Goal: Information Seeking & Learning: Learn about a topic

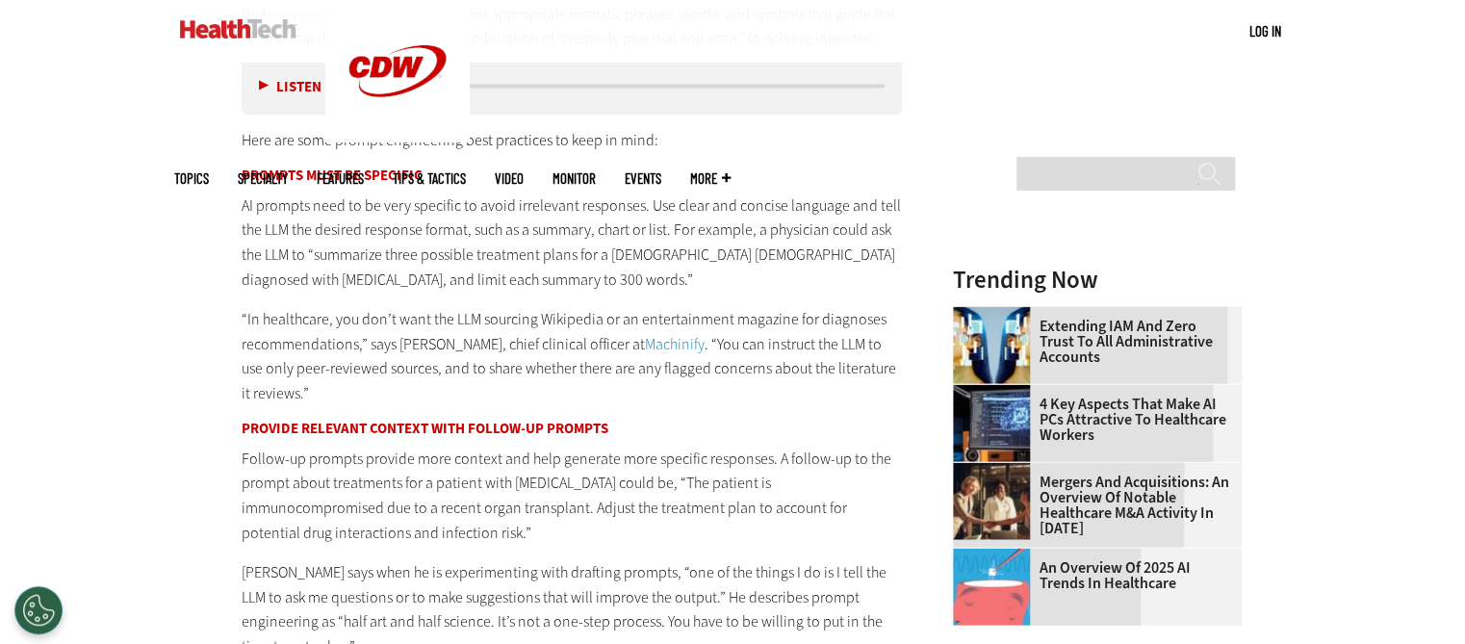
scroll to position [2021, 0]
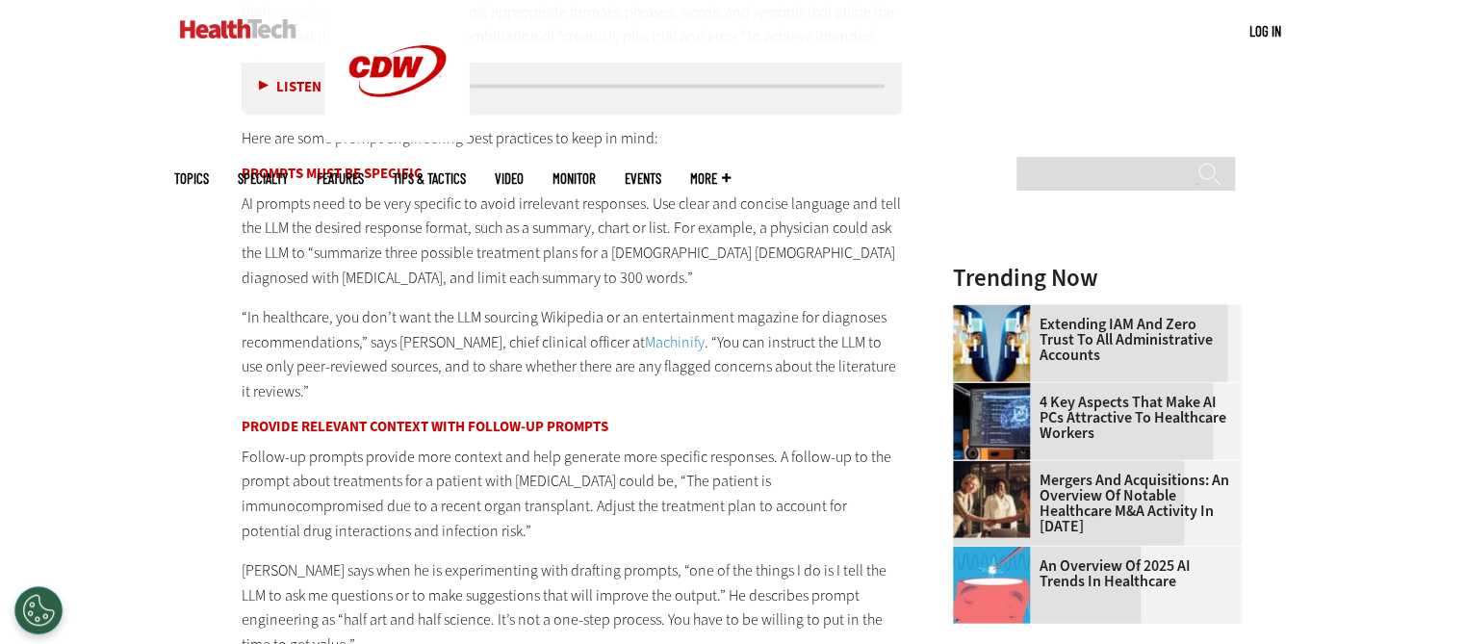
click at [686, 445] on p "Follow-up prompts provide more context and help generate more specific response…" at bounding box center [572, 494] width 660 height 98
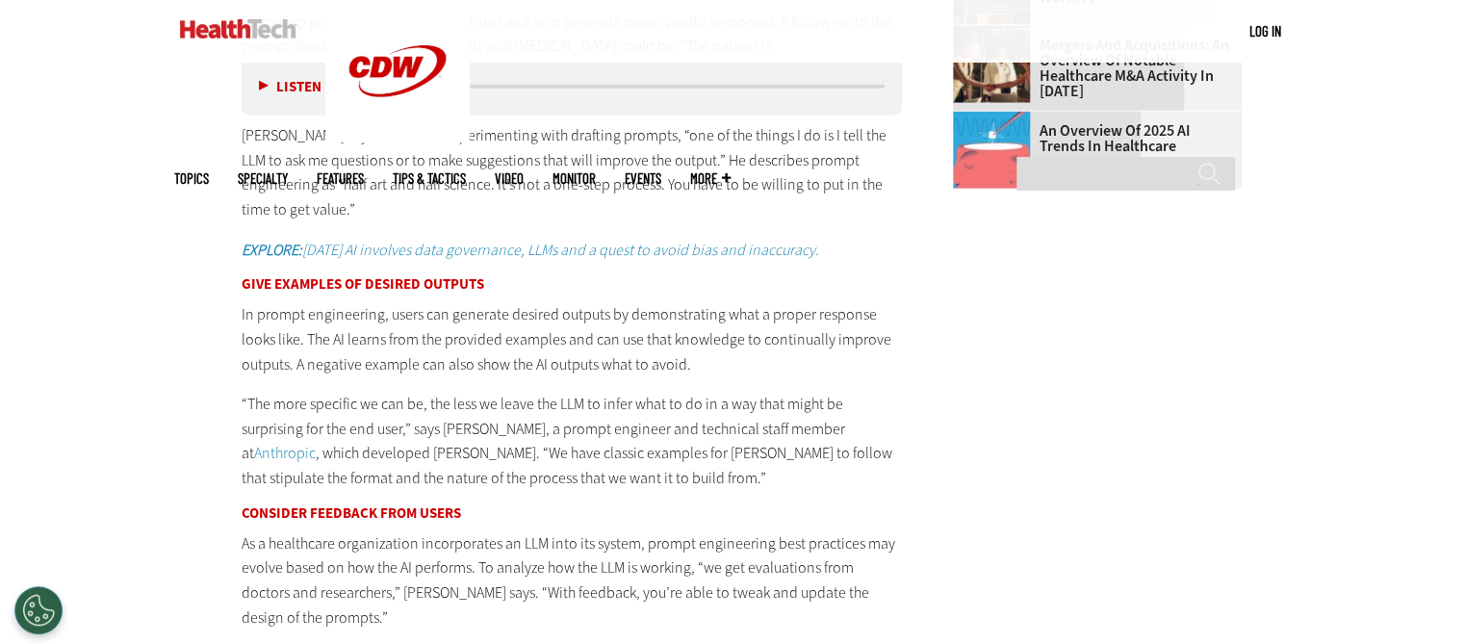
scroll to position [2460, 0]
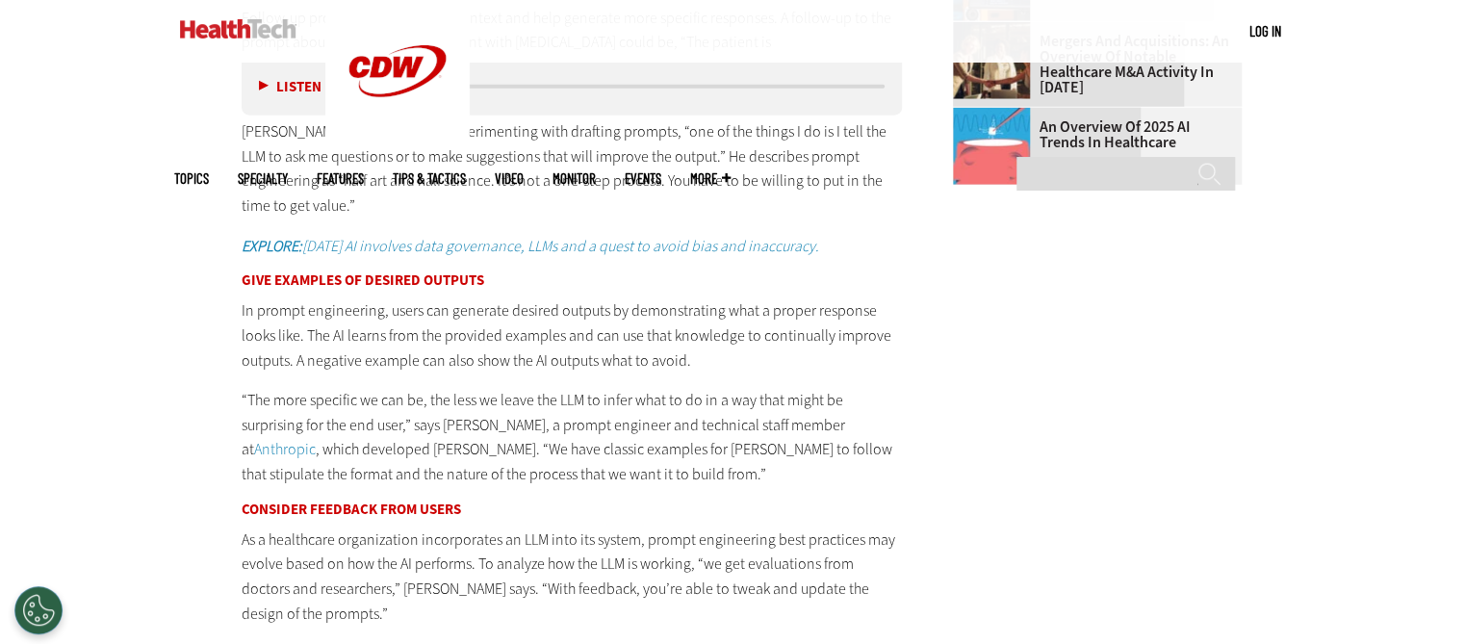
click at [395, 314] on p "In prompt engineering, users can generate desired outputs by demonstrating what…" at bounding box center [572, 335] width 660 height 74
drag, startPoint x: 437, startPoint y: 338, endPoint x: 575, endPoint y: 336, distance: 138.6
click at [575, 336] on p "In prompt engineering, users can generate desired outputs by demonstrating what…" at bounding box center [572, 335] width 660 height 74
click at [782, 340] on p "In prompt engineering, users can generate desired outputs by demonstrating what…" at bounding box center [572, 335] width 660 height 74
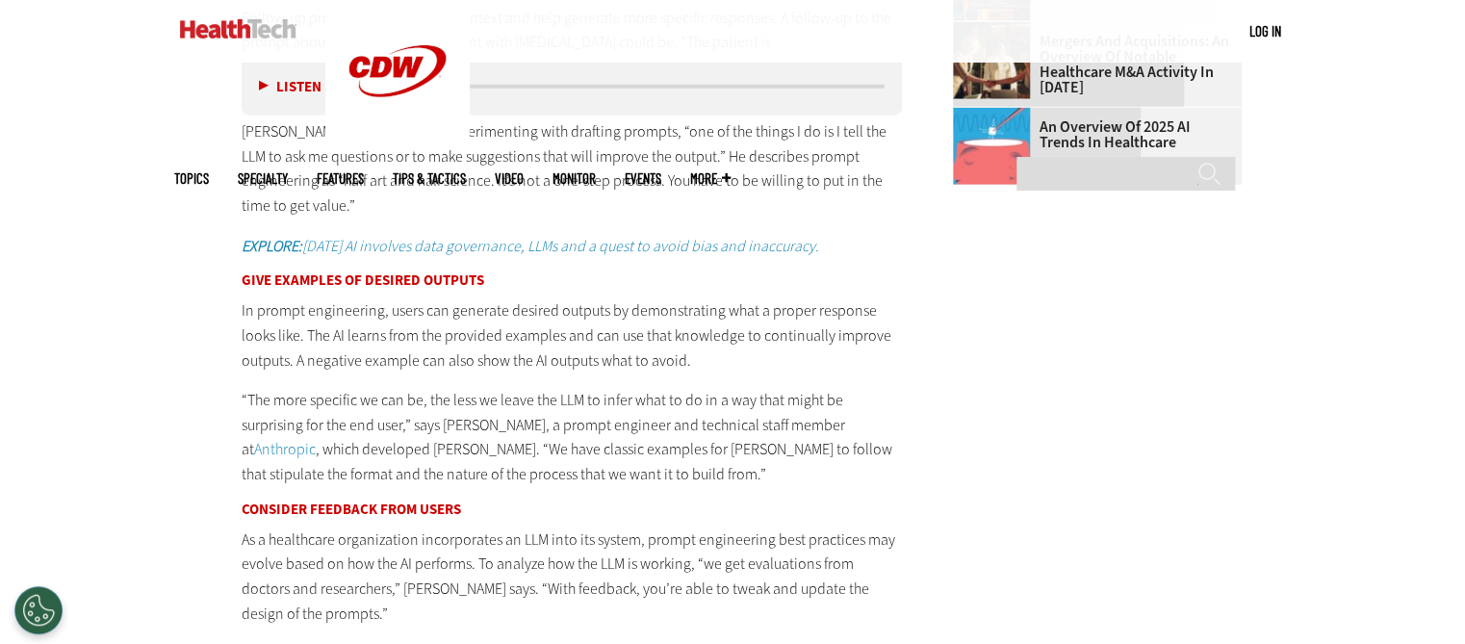
click at [769, 356] on p "In prompt engineering, users can generate desired outputs by demonstrating what…" at bounding box center [572, 335] width 660 height 74
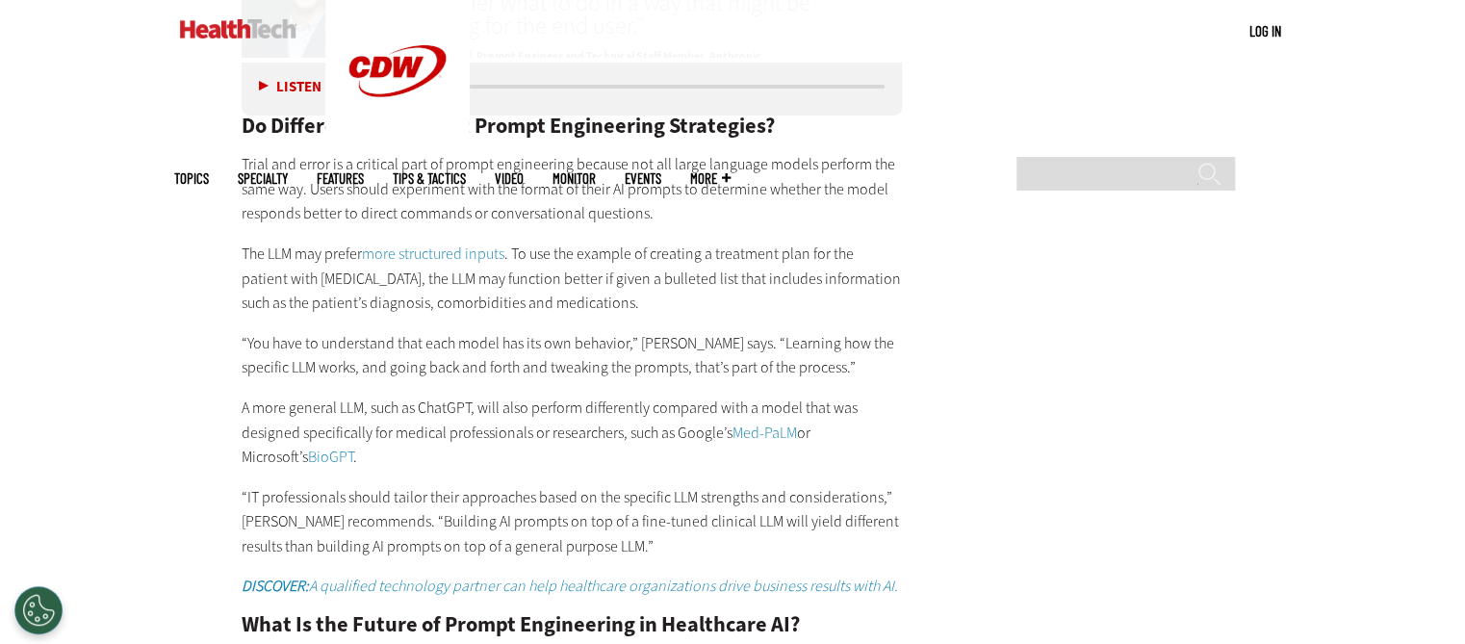
scroll to position [3306, 0]
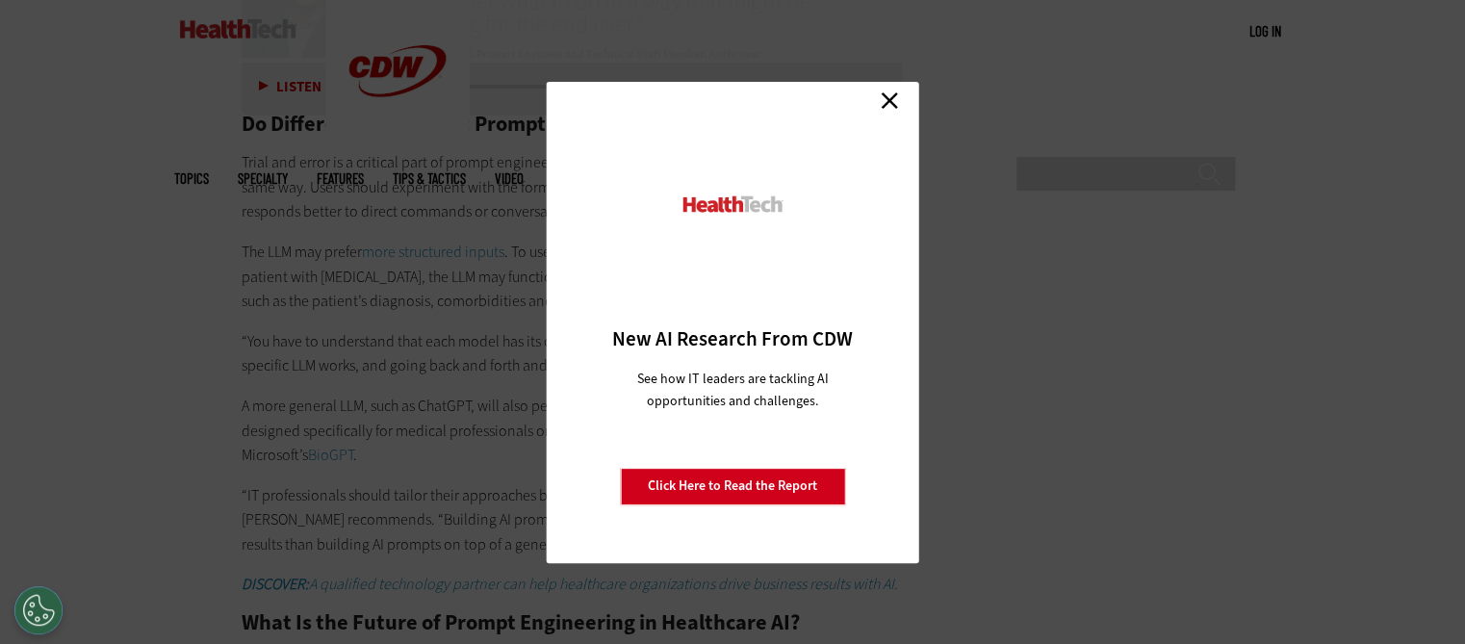
click at [883, 82] on div "Close New AI Research From CDW See how IT leaders are tackling AI opportunities…" at bounding box center [733, 322] width 372 height 481
click at [886, 95] on link "Close" at bounding box center [889, 101] width 29 height 29
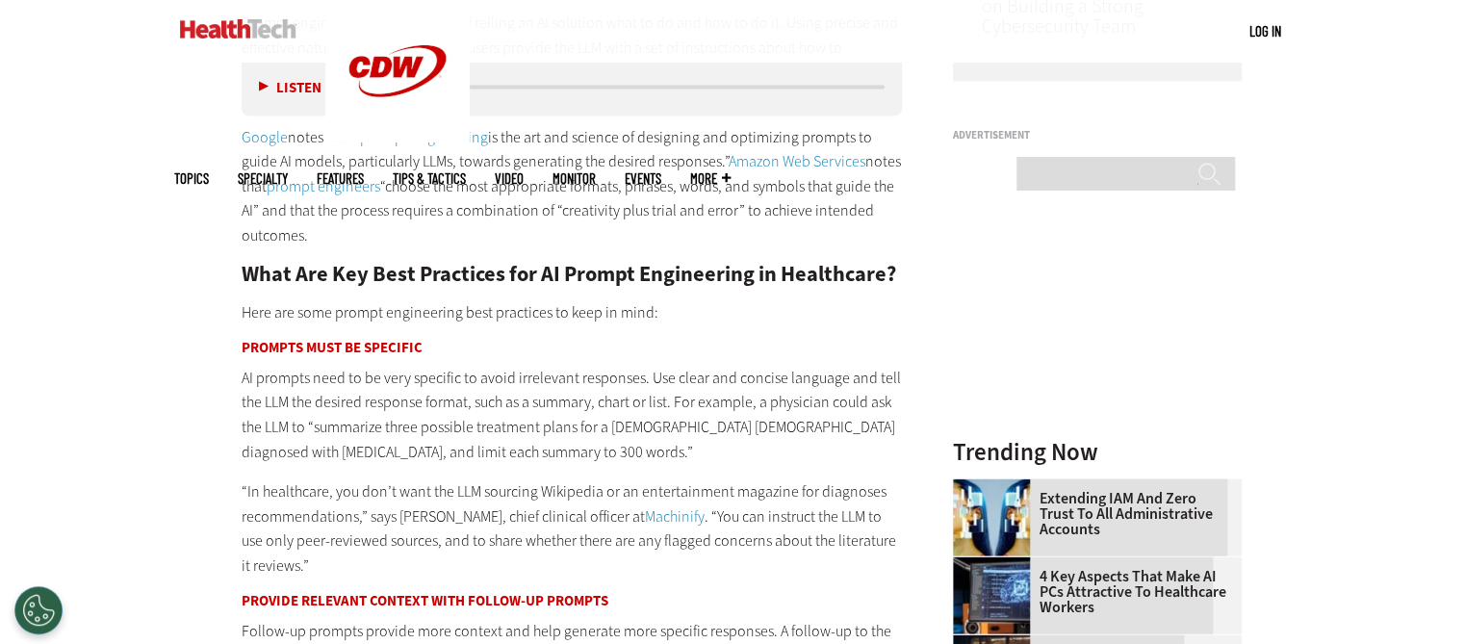
scroll to position [2078, 0]
